Goal: Entertainment & Leisure: Consume media (video, audio)

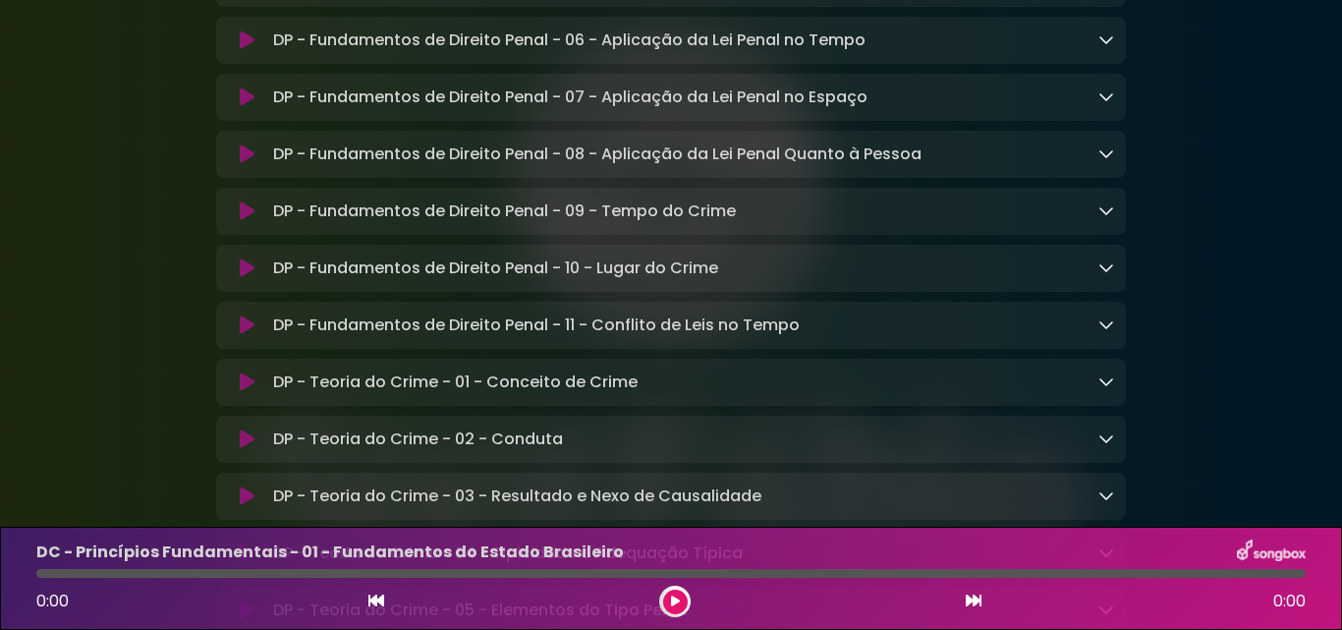
scroll to position [10214, 0]
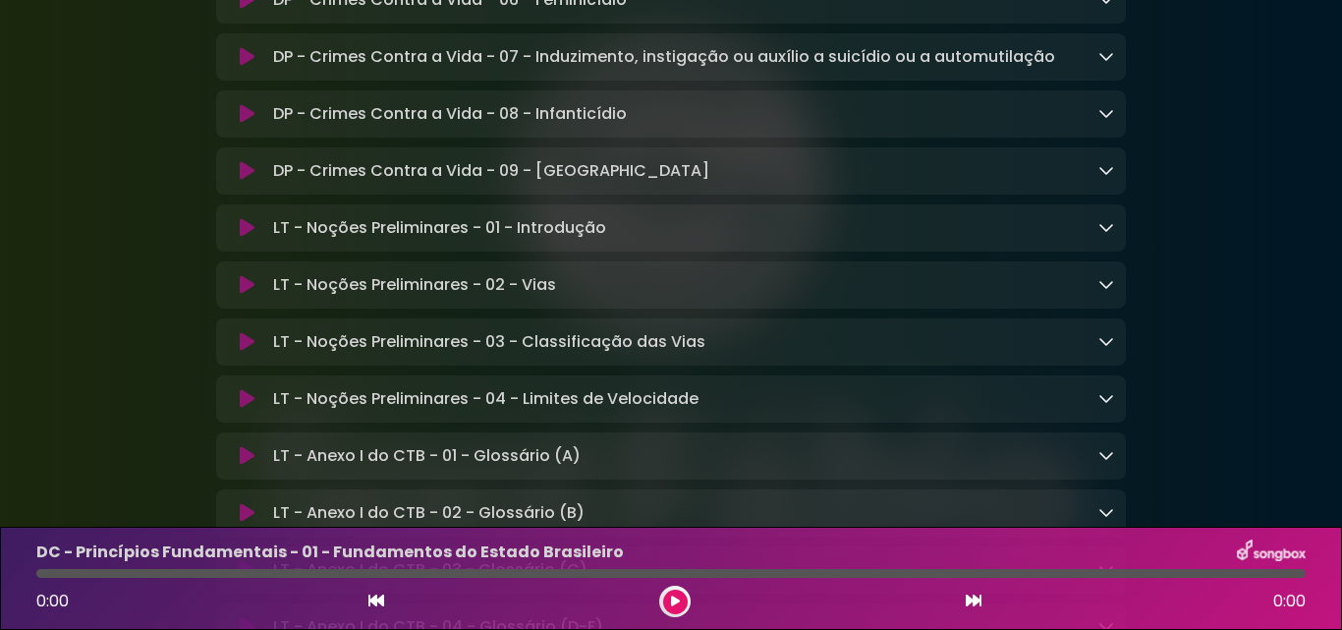
scroll to position [13293, 0]
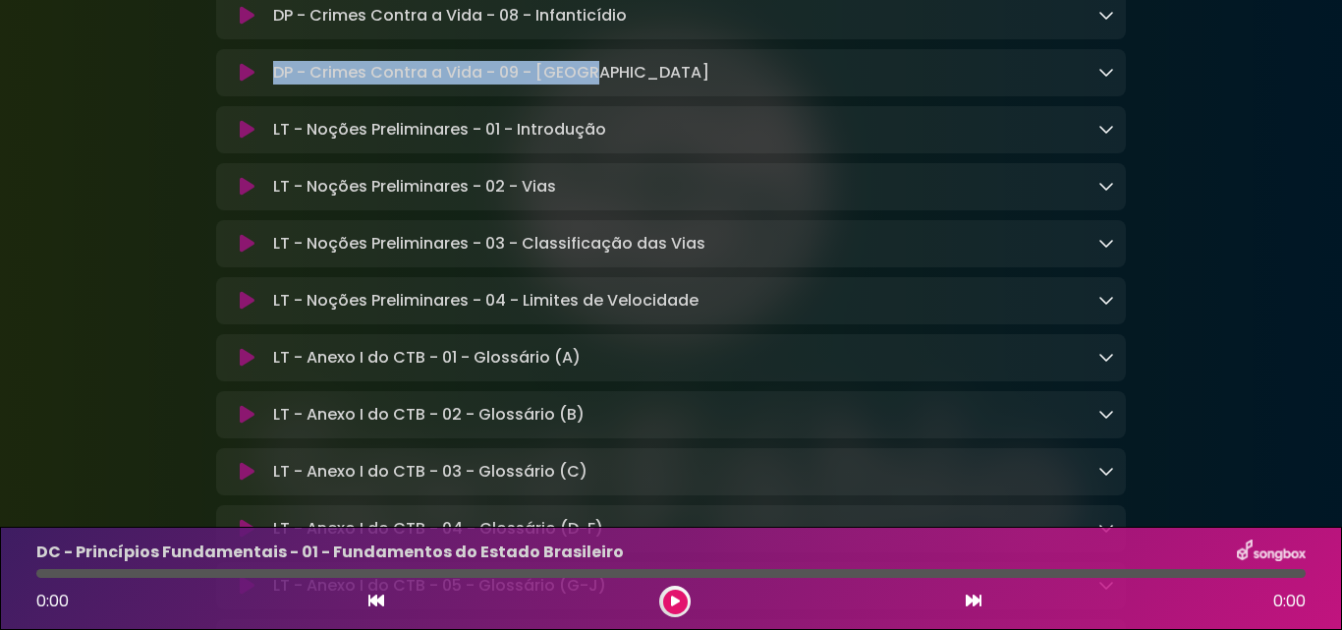
drag, startPoint x: 595, startPoint y: 294, endPoint x: 275, endPoint y: 295, distance: 320.2
click at [275, 84] on div "DP - Crimes Contra a Vida - 09 - Aborto Loading Track..." at bounding box center [689, 73] width 849 height 24
click at [273, 84] on p "DP - Crimes Contra a Vida - 09 - Aborto Loading Track..." at bounding box center [491, 73] width 436 height 24
drag, startPoint x: 293, startPoint y: 295, endPoint x: 620, endPoint y: 300, distance: 327.1
click at [579, 84] on p "DP - Crimes Contra a Vida - 09 - Aborto Loading Track..." at bounding box center [491, 73] width 436 height 24
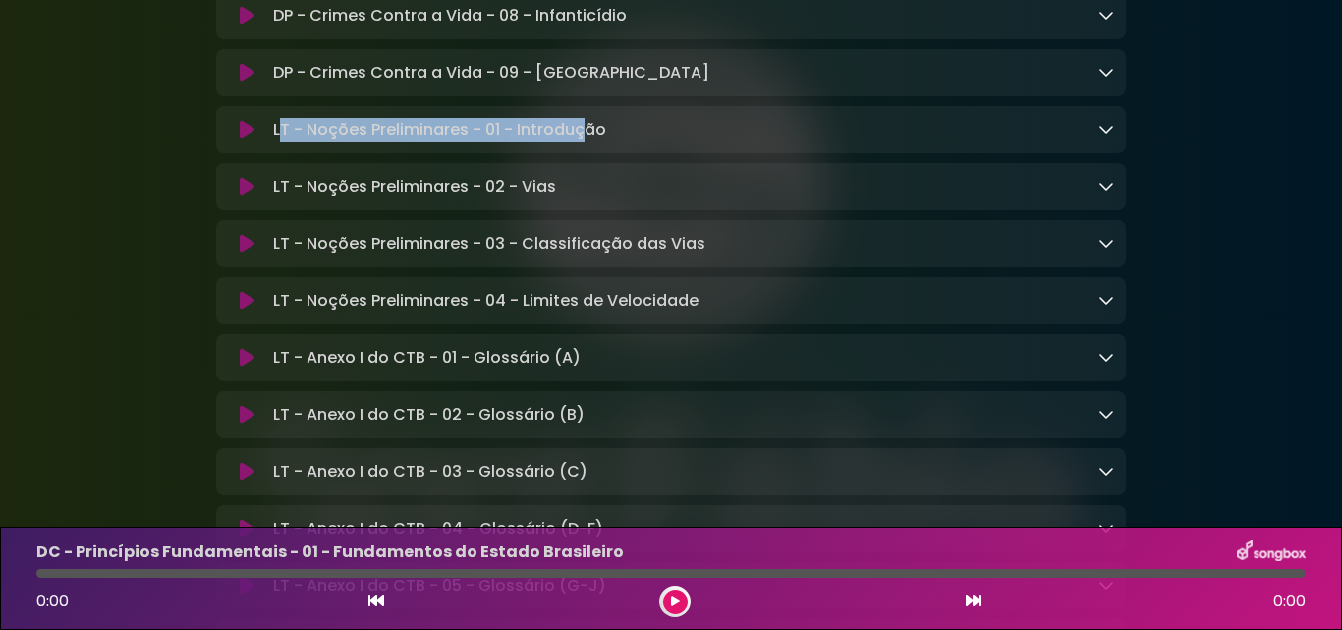
drag, startPoint x: 560, startPoint y: 352, endPoint x: 267, endPoint y: 354, distance: 292.7
click at [277, 141] on p "LT - Noções Preliminares - 01 - Introdução Loading Track..." at bounding box center [439, 130] width 333 height 24
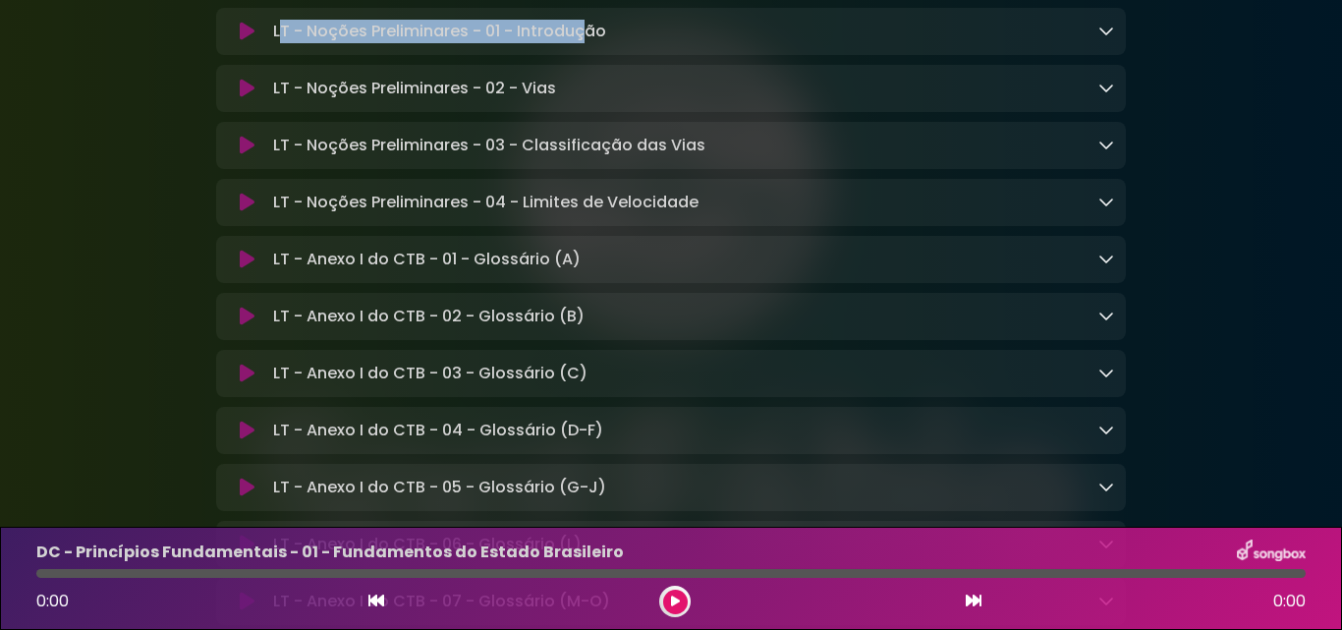
scroll to position [13490, 0]
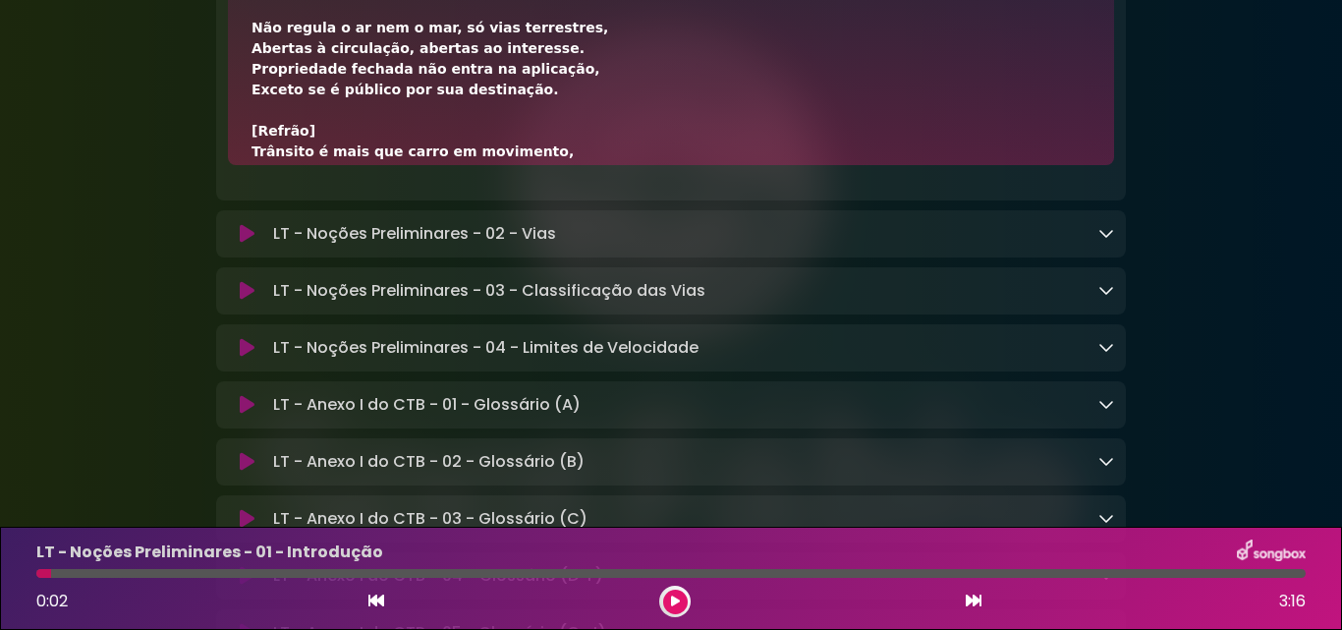
scroll to position [0, 0]
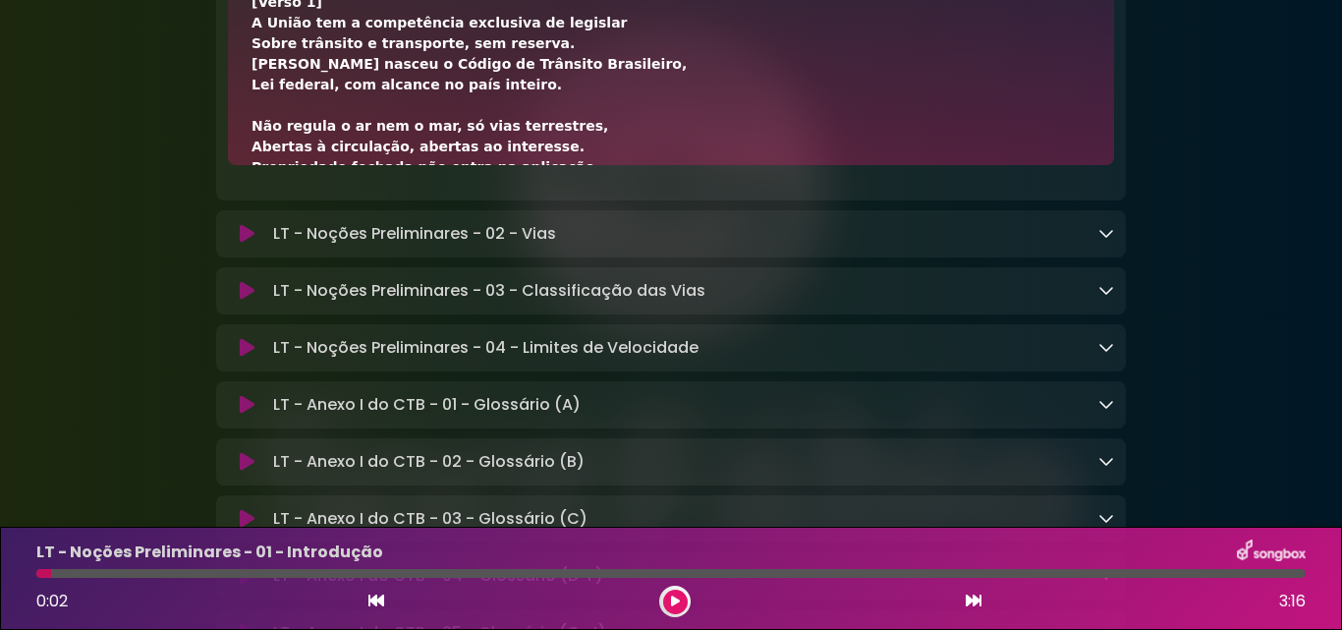
drag, startPoint x: 555, startPoint y: 244, endPoint x: 251, endPoint y: 248, distance: 303.5
click at [251, 248] on div "[Verso 1] A União tem a competência exclusiva de legislar Sobre trânsito e tran…" at bounding box center [670, 456] width 839 height 928
click at [340, 248] on div "[Verso 1] A União tem a competência exclusiva de legislar Sobre trânsito e tran…" at bounding box center [670, 456] width 839 height 928
click at [678, 603] on icon at bounding box center [675, 601] width 9 height 12
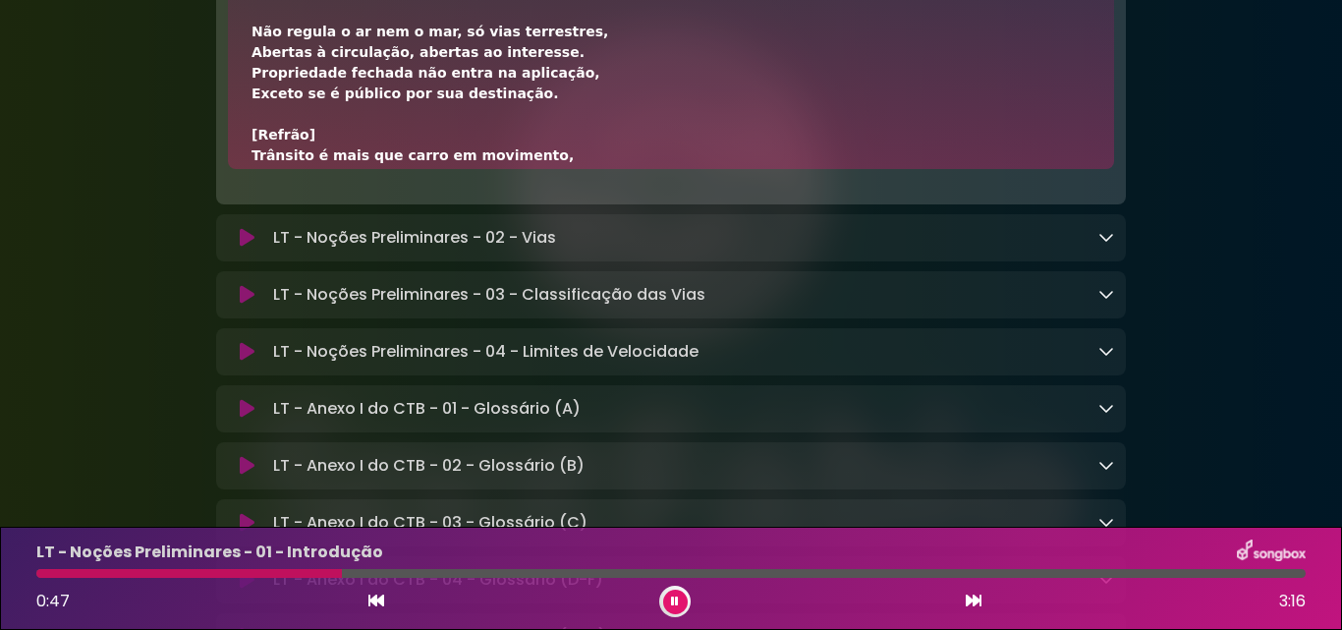
scroll to position [196, 0]
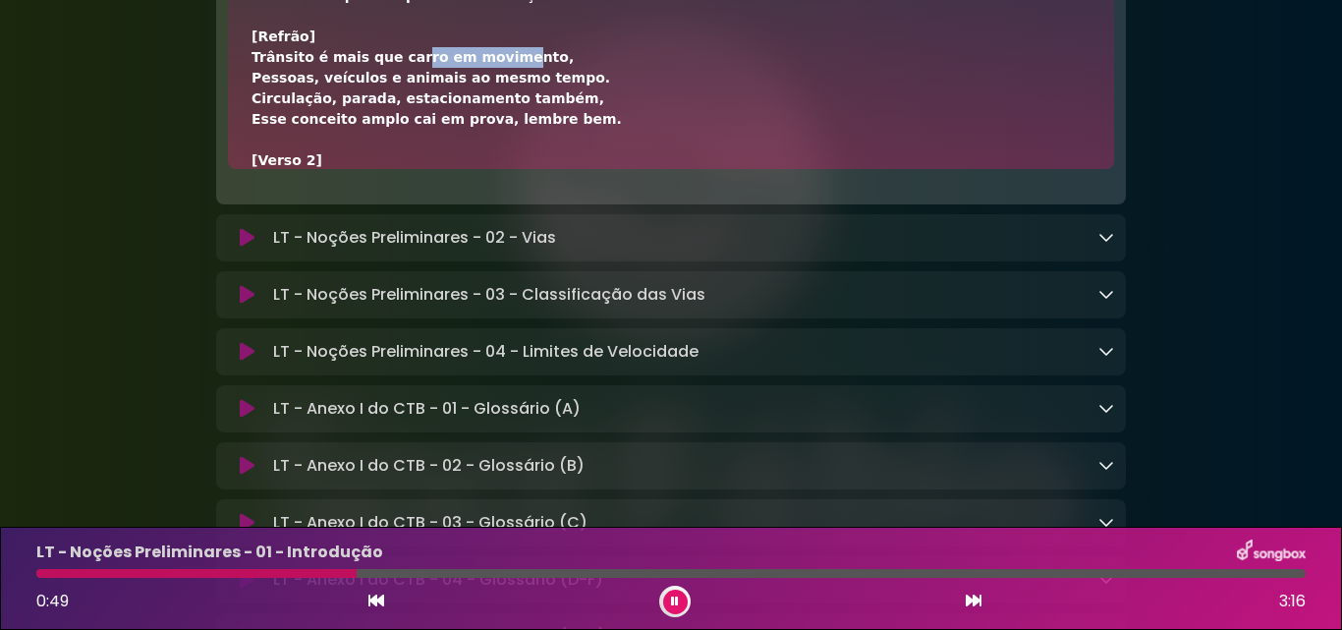
drag, startPoint x: 391, startPoint y: 277, endPoint x: 474, endPoint y: 277, distance: 83.5
click at [474, 277] on div "[Verso 1] A União tem a competência exclusiva de legislar Sobre trânsito e tran…" at bounding box center [670, 264] width 839 height 928
drag, startPoint x: 444, startPoint y: 302, endPoint x: 511, endPoint y: 310, distance: 67.2
click at [511, 310] on div "[Verso 1] A União tem a competência exclusiva de legislar Sobre trânsito e tran…" at bounding box center [670, 264] width 839 height 928
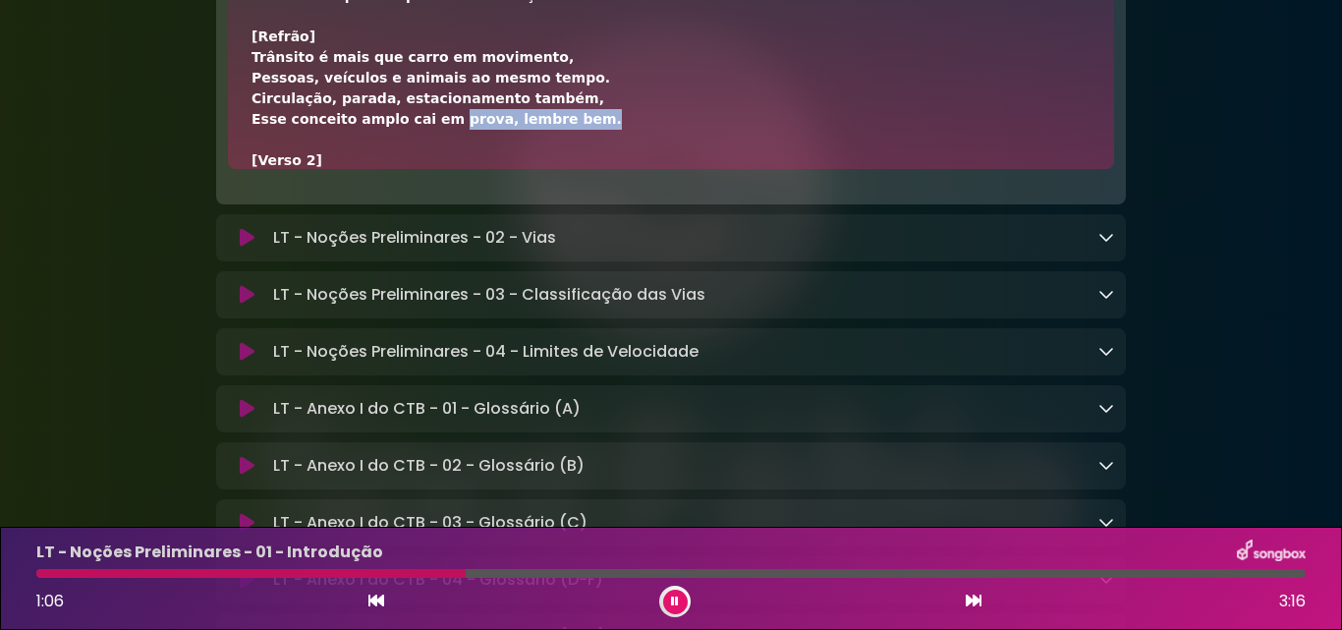
drag, startPoint x: 433, startPoint y: 346, endPoint x: 544, endPoint y: 347, distance: 111.0
click at [544, 347] on div "[Verso 1] A União tem a competência exclusiva de legislar Sobre trânsito e tran…" at bounding box center [670, 264] width 839 height 928
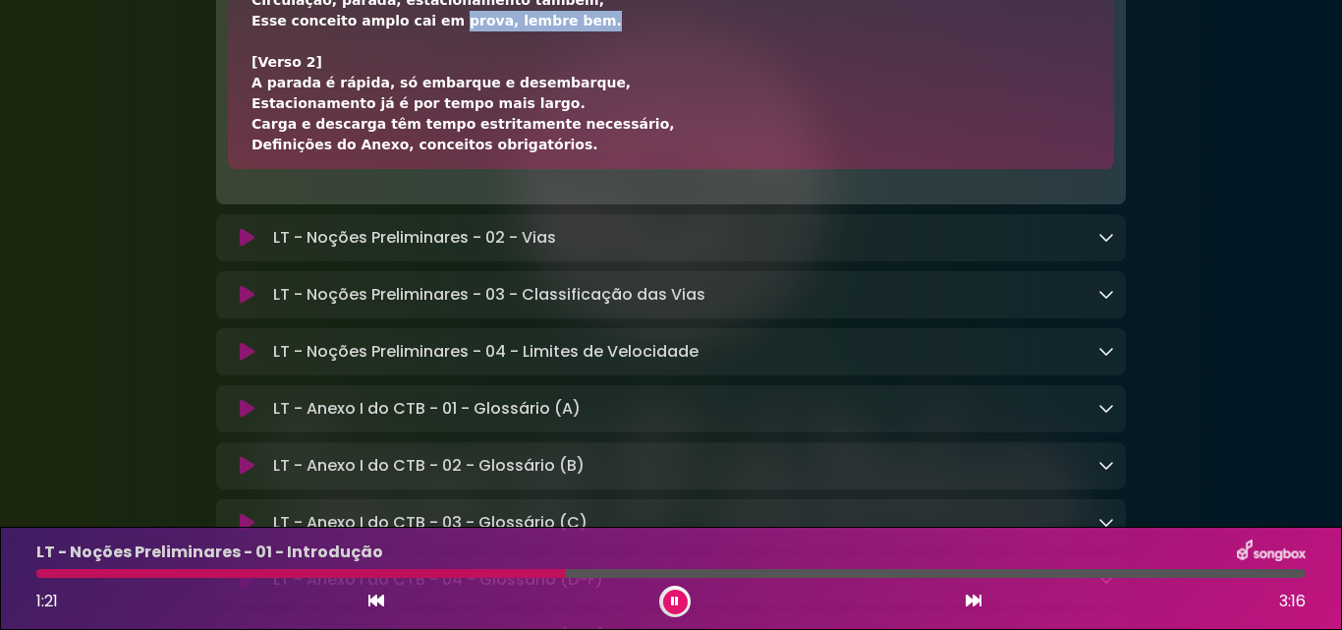
scroll to position [491, 0]
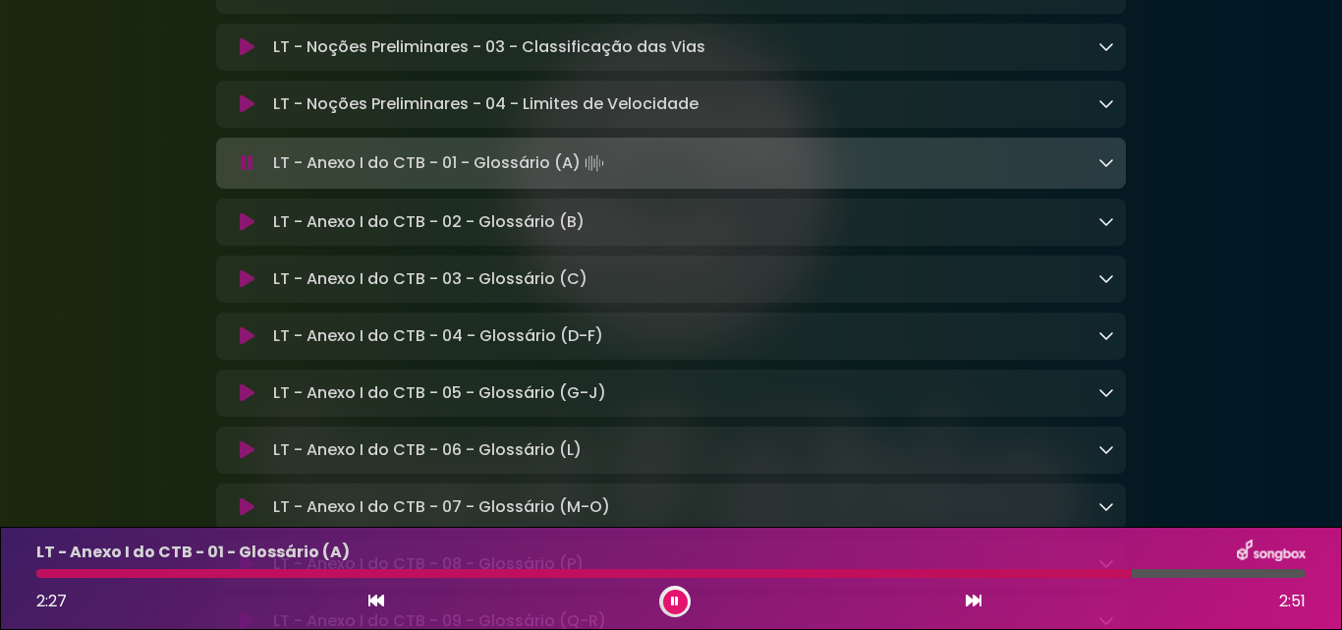
click at [250, 173] on icon at bounding box center [247, 163] width 13 height 20
